Goal: Task Accomplishment & Management: Use online tool/utility

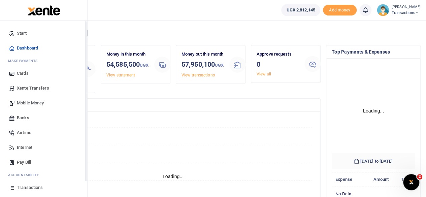
click at [35, 101] on span "Mobile Money" at bounding box center [30, 103] width 27 height 7
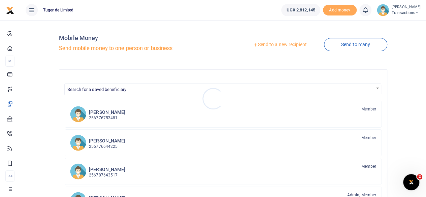
click at [283, 45] on div at bounding box center [213, 98] width 426 height 197
click at [283, 45] on link "Send to a new recipient" at bounding box center [280, 45] width 88 height 12
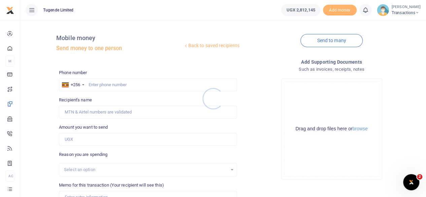
click at [128, 86] on div at bounding box center [213, 98] width 426 height 197
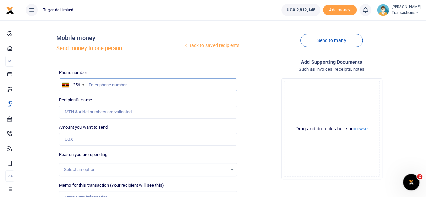
click at [128, 86] on input "text" at bounding box center [148, 84] width 178 height 13
paste input "773925300"
type input "773925300"
type input "Timothy Kateregga"
type input "773925300"
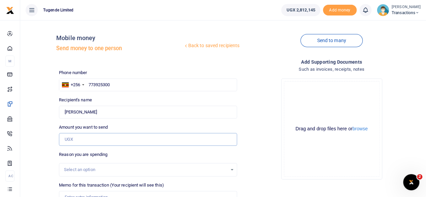
paste input "100.000"
click at [124, 136] on input "100.000" at bounding box center [148, 139] width 178 height 13
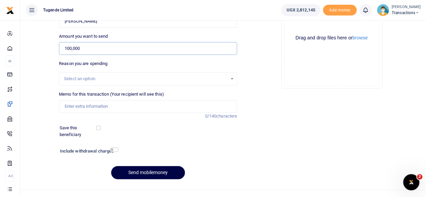
scroll to position [91, 0]
type input "100,000"
click at [108, 104] on input "Memo for this transaction (Your recipient will see this)" at bounding box center [148, 106] width 178 height 13
paste input "UMA602FH"
type input "UMA602FH"
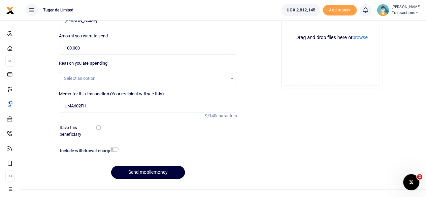
click at [145, 175] on button "Send mobilemoney" at bounding box center [148, 172] width 74 height 13
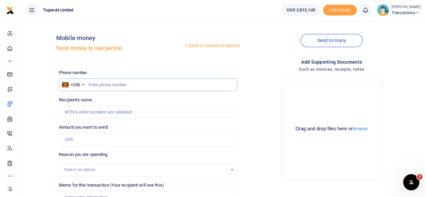
paste input "778887834"
type input "778887834"
click at [139, 85] on input "778887834" at bounding box center [148, 84] width 178 height 13
type input "Hasani Nsubuga"
type input "778887834"
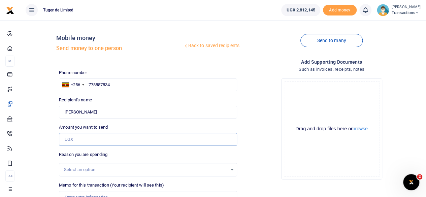
click at [111, 137] on input "Amount you want to send" at bounding box center [148, 139] width 178 height 13
paste input "52,000"
type input "52,000"
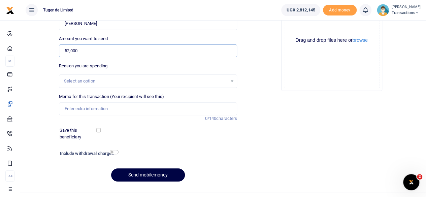
scroll to position [100, 0]
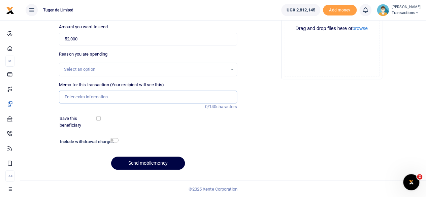
click at [126, 97] on input "Memo for this transaction (Your recipient will see this)" at bounding box center [148, 97] width 178 height 13
paste input "UGB763F"
type input "UGB763F"
click at [143, 161] on button "Send mobilemoney" at bounding box center [148, 163] width 74 height 13
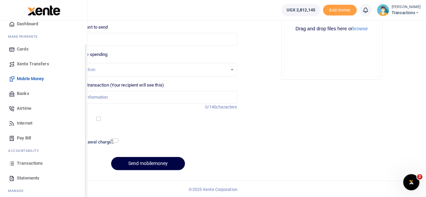
scroll to position [29, 0]
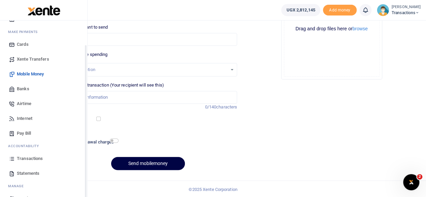
click at [26, 162] on link "Transactions" at bounding box center [43, 158] width 76 height 15
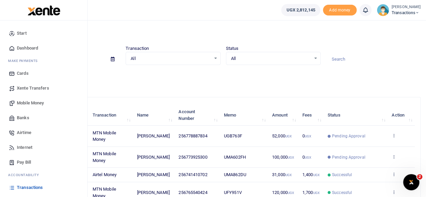
click at [28, 100] on span "Mobile Money" at bounding box center [30, 103] width 27 height 7
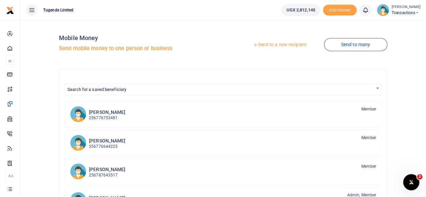
click at [287, 45] on link "Send to a new recipient" at bounding box center [280, 45] width 88 height 12
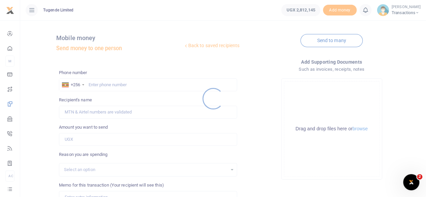
click at [118, 85] on div at bounding box center [213, 98] width 426 height 197
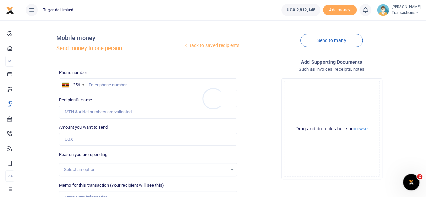
click at [118, 85] on div at bounding box center [213, 98] width 426 height 197
click at [118, 85] on input "text" at bounding box center [148, 84] width 178 height 13
paste input "702709356"
type input "702709356"
type input "Justus Tindimwebwa"
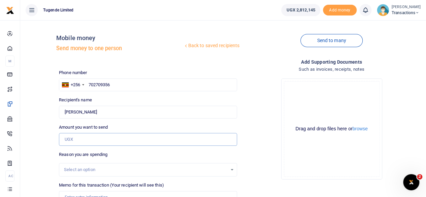
click at [115, 134] on input "Amount you want to send" at bounding box center [148, 139] width 178 height 13
paste input "878000"
type input "878,000"
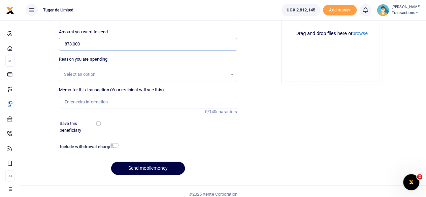
scroll to position [96, 0]
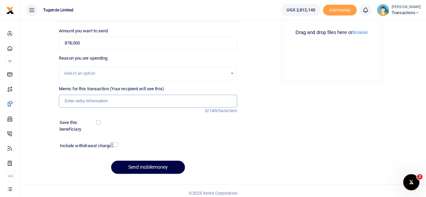
click at [118, 103] on input "Memo for this transaction (Your recipient will see this)" at bounding box center [148, 101] width 178 height 13
paste input "UMA820AM"
type input "UMA820AM"
click at [143, 165] on button "Send mobilemoney" at bounding box center [148, 167] width 74 height 13
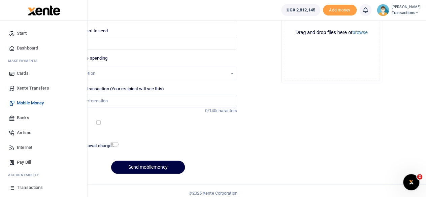
click at [28, 185] on span "Transactions" at bounding box center [30, 187] width 26 height 7
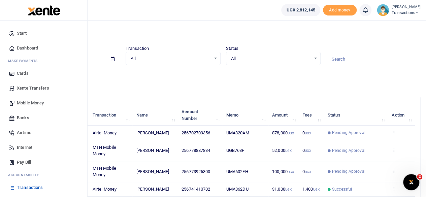
click at [32, 101] on span "Mobile Money" at bounding box center [30, 103] width 27 height 7
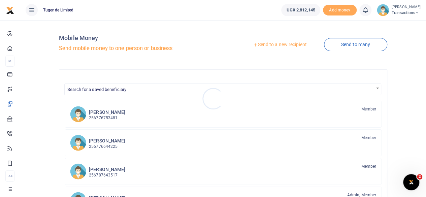
click at [290, 43] on div at bounding box center [213, 98] width 426 height 197
click at [287, 43] on link "Send to a new recipient" at bounding box center [280, 45] width 88 height 12
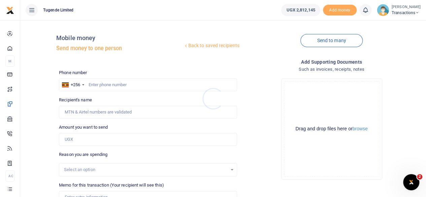
click at [123, 84] on div at bounding box center [213, 98] width 426 height 197
click at [123, 84] on input "text" at bounding box center [148, 84] width 178 height 13
paste input "776989898"
type input "776989898"
type input "[PERSON_NAME]"
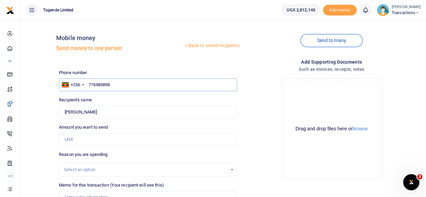
type input "776989898"
click at [120, 139] on input "Amount you want to send" at bounding box center [148, 139] width 178 height 13
paste input "150,000"
type input "150,000"
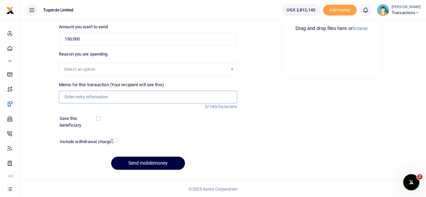
click at [132, 96] on input "Memo for this transaction (Your recipient will see this)" at bounding box center [148, 97] width 178 height 13
paste input "UGB928E"
type input "UGB928E"
click at [149, 166] on button "Send mobilemoney" at bounding box center [148, 163] width 74 height 13
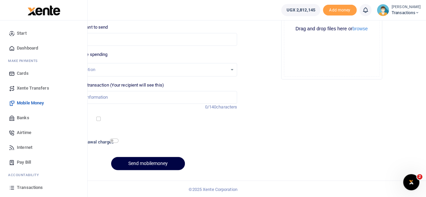
scroll to position [43, 0]
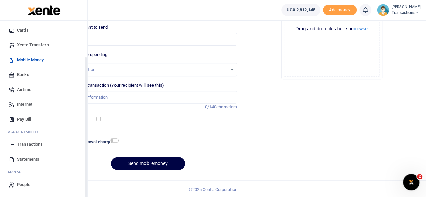
click at [28, 142] on span "Transactions" at bounding box center [30, 144] width 26 height 7
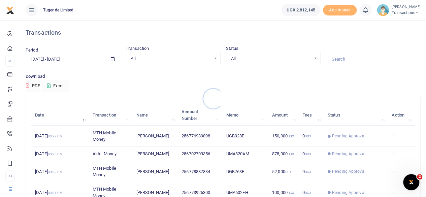
click at [345, 57] on div at bounding box center [213, 98] width 426 height 197
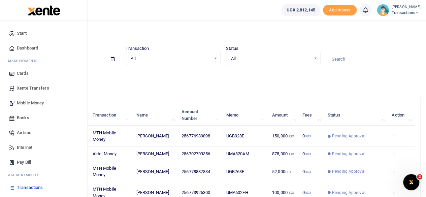
click at [21, 99] on link "Mobile Money" at bounding box center [43, 103] width 76 height 15
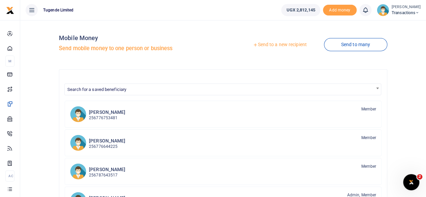
click at [287, 43] on link "Send to a new recipient" at bounding box center [280, 45] width 88 height 12
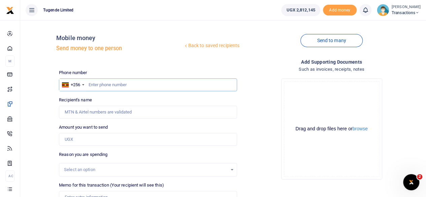
click at [129, 87] on input "text" at bounding box center [148, 84] width 178 height 13
paste input "756325764"
type input "756325764"
type input "Gilbert Tumusiime"
click at [110, 142] on input "Amount you want to send" at bounding box center [148, 139] width 178 height 13
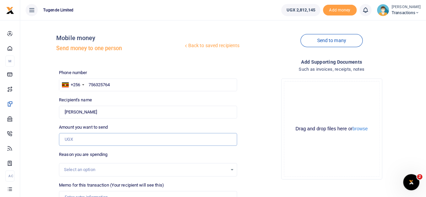
paste input "52000"
type input "52,000"
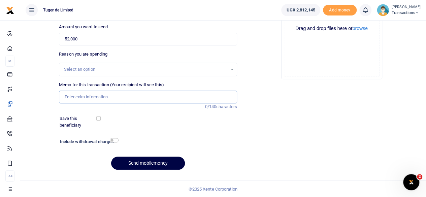
click at [109, 100] on input "Memo for this transaction (Your recipient will see this)" at bounding box center [148, 97] width 178 height 13
paste input "UGB469M"
type input "UGB469M"
click at [146, 165] on button "Send mobilemoney" at bounding box center [148, 163] width 74 height 13
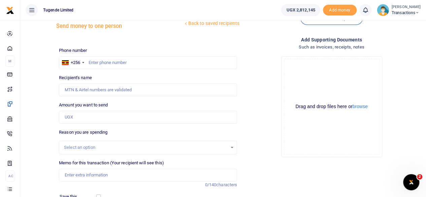
scroll to position [21, 0]
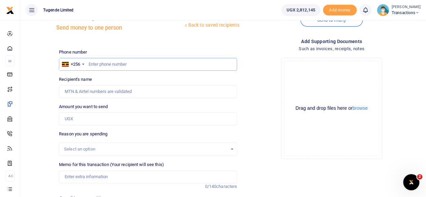
click at [149, 65] on input "text" at bounding box center [148, 64] width 178 height 13
paste input "757047811"
type input "757047811"
type input "Blair Niwamanya"
click at [110, 119] on input "Amount you want to send" at bounding box center [148, 118] width 178 height 13
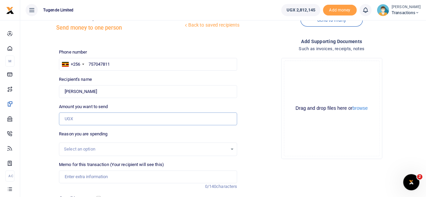
paste input "244,000"
type input "244,000"
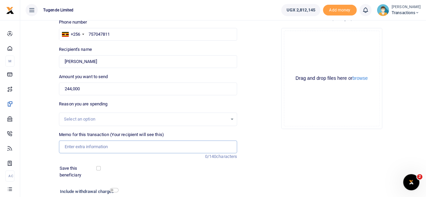
click at [90, 148] on input "Memo for this transaction (Your recipient will see this)" at bounding box center [148, 146] width 178 height 13
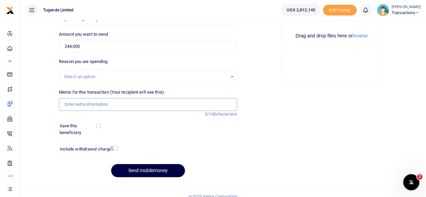
paste input "UGA242U, UMA705BS, UGH342G and UGB436M"
click at [83, 105] on input "UGA242U, UMA705BS, UGH342G and UGB436M" at bounding box center [148, 104] width 178 height 13
click at [107, 103] on input "UGA242U UMA705BS, UGH342G and UGB436M" at bounding box center [148, 104] width 178 height 13
type input "UGA242U UMA705BS UGH342G and UGB436M"
click at [153, 168] on button "Send mobilemoney" at bounding box center [148, 170] width 74 height 13
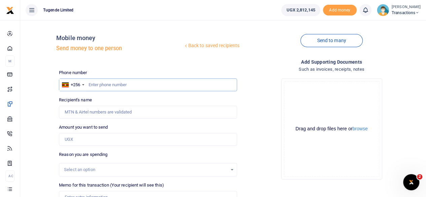
paste input "776989898"
type input "776989898"
click at [117, 87] on input "776989898" at bounding box center [148, 84] width 178 height 13
type input "Wilson Kamugisha"
type input "776989898"
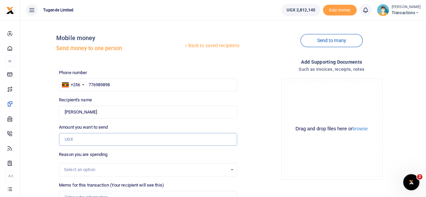
click at [111, 144] on input "Amount you want to send" at bounding box center [148, 139] width 178 height 13
paste input "780,000"
type input "780,000"
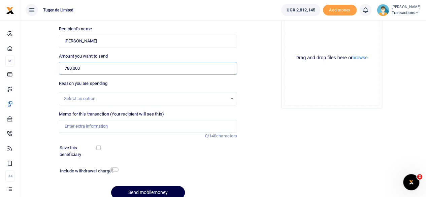
scroll to position [73, 0]
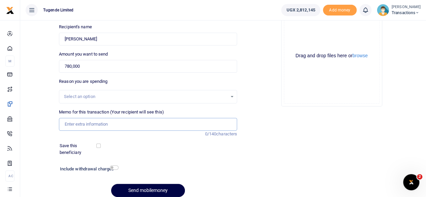
paste input "Field Support-Eastern Region 5"
click at [107, 127] on input "Field Support-Eastern Region 5" at bounding box center [148, 124] width 178 height 13
click at [91, 126] on input "Field Support-Eastern Region 5" at bounding box center [148, 124] width 178 height 13
type input "Field Support Eastern Region 5"
click at [147, 188] on button "Send mobilemoney" at bounding box center [148, 190] width 74 height 13
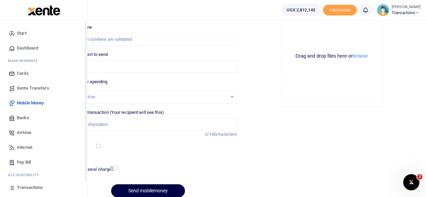
scroll to position [43, 0]
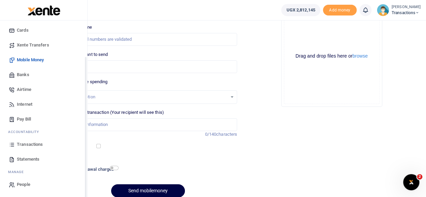
click at [31, 142] on span "Transactions" at bounding box center [30, 144] width 26 height 7
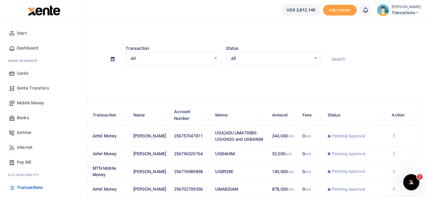
click at [25, 99] on link "Mobile Money" at bounding box center [43, 103] width 76 height 15
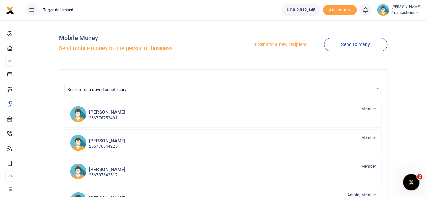
click at [276, 42] on link "Send to a new recipient" at bounding box center [280, 45] width 88 height 12
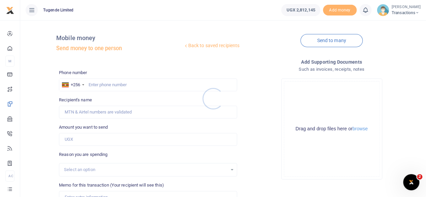
click at [114, 84] on div at bounding box center [213, 98] width 426 height 197
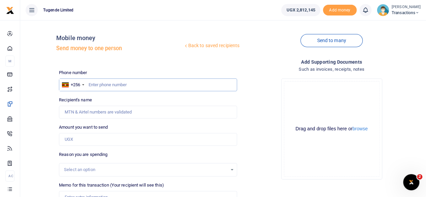
click at [114, 84] on input "text" at bounding box center [148, 84] width 178 height 13
paste input "707199288"
type input "707199288"
type input "Abubakar Mayungule"
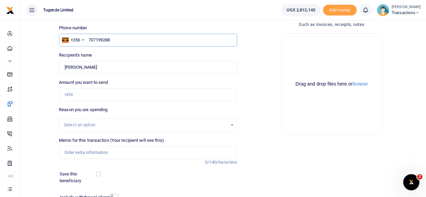
scroll to position [45, 0]
paste input "36000"
click at [137, 95] on input "Amount you want to send" at bounding box center [148, 94] width 178 height 13
type input "36,000"
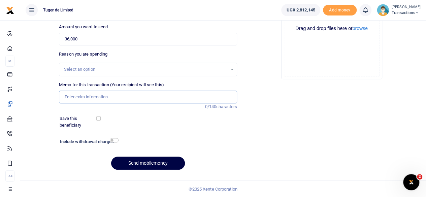
click at [117, 99] on input "Memo for this transaction (Your recipient will see this)" at bounding box center [148, 97] width 178 height 13
paste input "UGC373C"
type input "UGC373C"
click at [147, 165] on button "Send mobilemoney" at bounding box center [148, 163] width 74 height 13
